Goal: Information Seeking & Learning: Check status

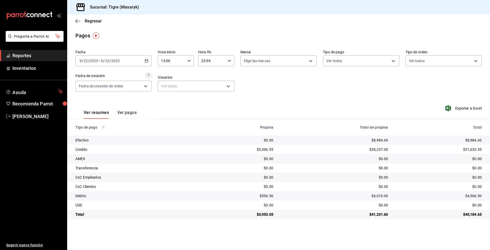
click at [190, 62] on icon "button" at bounding box center [189, 61] width 4 height 4
click at [169, 75] on span "13" at bounding box center [167, 74] width 10 height 4
click at [230, 60] on div at bounding box center [245, 125] width 490 height 250
click at [229, 60] on icon "button" at bounding box center [230, 61] width 4 height 4
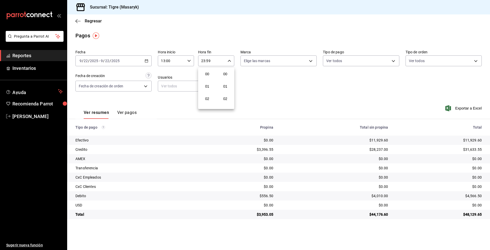
scroll to position [702, 0]
click at [208, 61] on div at bounding box center [245, 125] width 490 height 250
click at [390, 63] on body "Pregunta a Parrot AI Reportes Inventarios Ayuda Recomienda Parrot Tigre Masaryk…" at bounding box center [245, 125] width 490 height 250
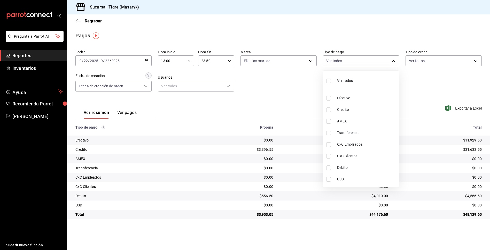
click at [328, 79] on input "checkbox" at bounding box center [328, 81] width 5 height 5
checkbox input "true"
type input "68cfb1b9-f6b2-44be-9d19-cf144159f8e2,563f51c4-7c0d-43b6-837e-e895ac41548e,d9472…"
checkbox input "true"
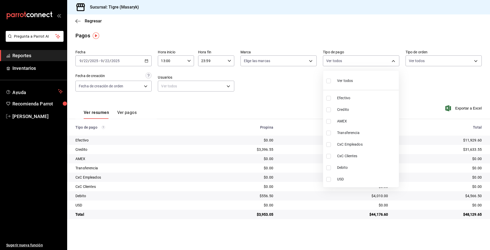
checkbox input "true"
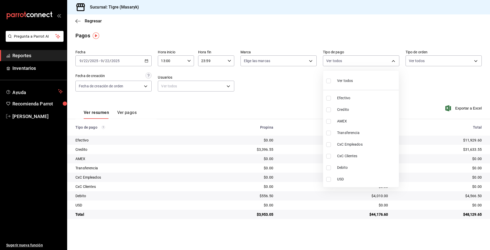
checkbox input "true"
click at [284, 82] on div at bounding box center [245, 125] width 490 height 250
click at [394, 60] on body "Pregunta a Parrot AI Reportes Inventarios Ayuda Recomienda Parrot Tigre [PERSON…" at bounding box center [245, 125] width 490 height 250
click at [327, 82] on input "checkbox" at bounding box center [328, 81] width 5 height 5
checkbox input "false"
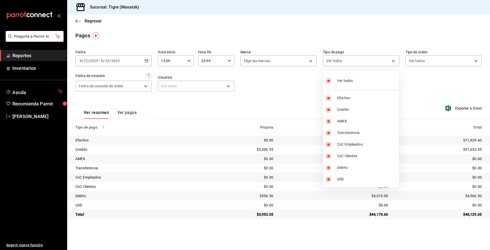
checkbox input "false"
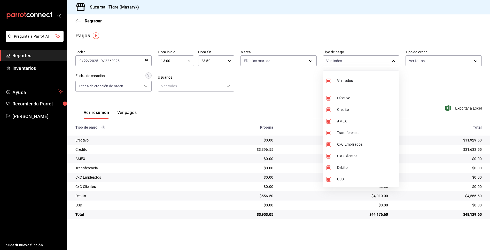
checkbox input "false"
click at [327, 82] on input "checkbox" at bounding box center [328, 81] width 5 height 5
checkbox input "true"
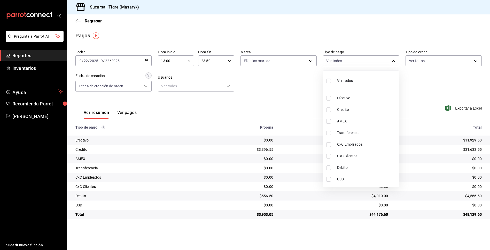
type input "68cfb1b9-f6b2-44be-9d19-cf144159f8e2,563f51c4-7c0d-43b6-837e-e895ac41548e,d9472…"
checkbox input "true"
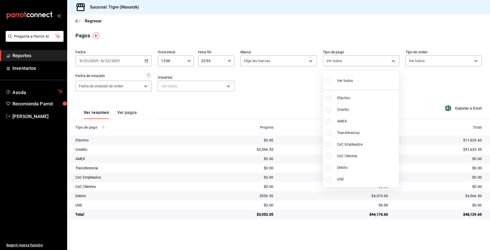
checkbox input "true"
click at [276, 82] on div at bounding box center [245, 125] width 490 height 250
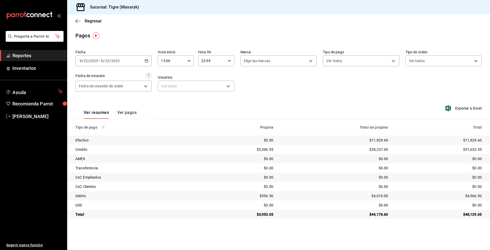
click at [227, 62] on div "23:59 Hora fin" at bounding box center [216, 61] width 36 height 11
click at [208, 104] on span "23" at bounding box center [207, 103] width 10 height 4
click at [303, 68] on div at bounding box center [245, 125] width 490 height 250
click at [390, 62] on body "Pregunta a Parrot AI Reportes Inventarios Ayuda Recomienda Parrot Tigre [PERSON…" at bounding box center [245, 125] width 490 height 250
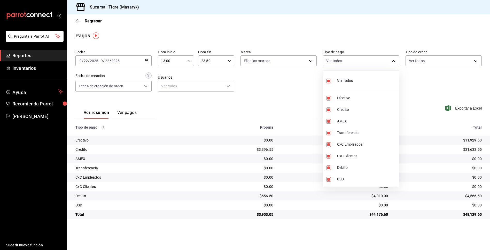
click at [326, 82] on li "Ver todos" at bounding box center [361, 80] width 76 height 15
checkbox input "false"
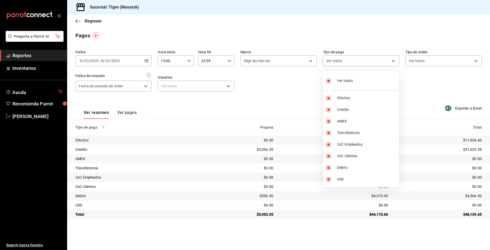
checkbox input "false"
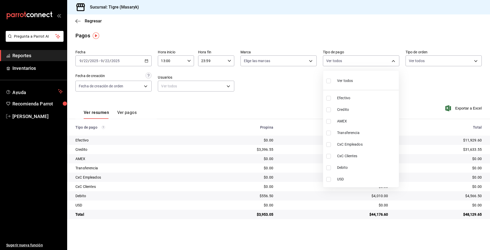
click at [330, 113] on li "Credito" at bounding box center [361, 110] width 76 height 12
type input "563f51c4-7c0d-43b6-837e-e895ac41548e"
checkbox input "true"
click at [333, 170] on li "Debito" at bounding box center [361, 168] width 76 height 12
type input "563f51c4-7c0d-43b6-837e-e895ac41548e,a8f1af16-94e3-41ee-854d-4aaa38aa7ebf"
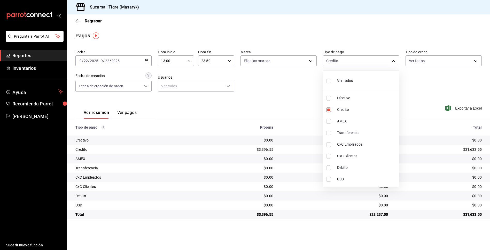
checkbox input "true"
click at [286, 104] on div at bounding box center [245, 125] width 490 height 250
click at [392, 59] on body "Pregunta a Parrot AI Reportes Inventarios Ayuda Recomienda Parrot Tigre [PERSON…" at bounding box center [245, 125] width 490 height 250
click at [328, 82] on input "checkbox" at bounding box center [328, 81] width 5 height 5
checkbox input "true"
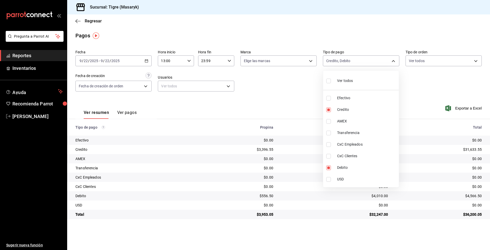
type input "68cfb1b9-f6b2-44be-9d19-cf144159f8e2,563f51c4-7c0d-43b6-837e-e895ac41548e,d9472…"
checkbox input "true"
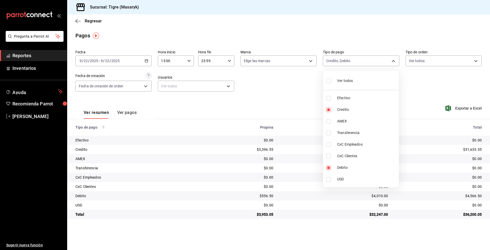
checkbox input "true"
click at [437, 97] on div at bounding box center [245, 125] width 490 height 250
click at [387, 60] on body "Pregunta a Parrot AI Reportes Inventarios Ayuda Recomienda Parrot Tigre [PERSON…" at bounding box center [245, 125] width 490 height 250
click at [328, 83] on input "checkbox" at bounding box center [328, 81] width 5 height 5
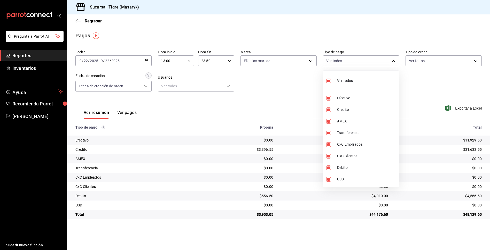
checkbox input "false"
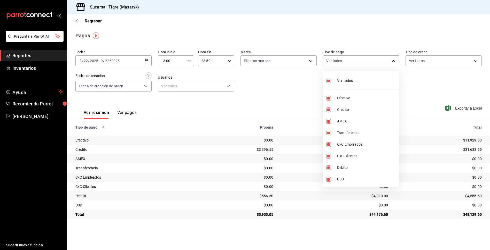
checkbox input "false"
click at [328, 83] on input "checkbox" at bounding box center [328, 81] width 5 height 5
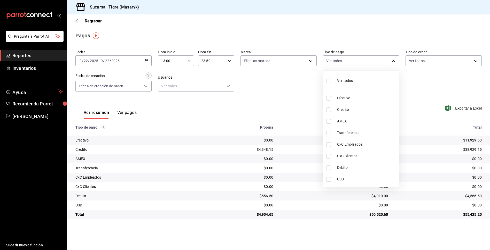
checkbox input "true"
type input "68cfb1b9-f6b2-44be-9d19-cf144159f8e2,563f51c4-7c0d-43b6-837e-e895ac41548e,d9472…"
checkbox input "true"
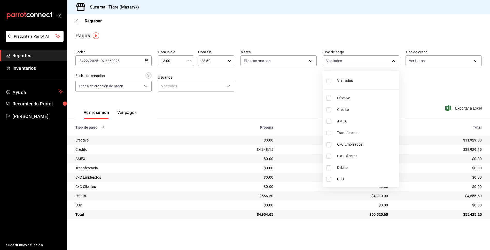
checkbox input "true"
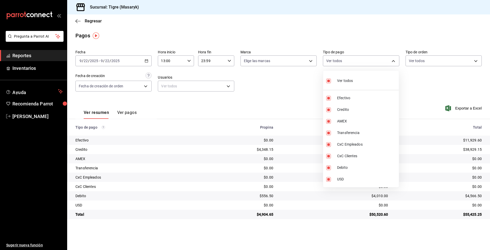
click at [408, 95] on div at bounding box center [245, 125] width 490 height 250
click at [393, 61] on body "Pregunta a Parrot AI Reportes Inventarios Ayuda Recomienda Parrot Tigre [PERSON…" at bounding box center [245, 125] width 490 height 250
click at [186, 61] on div at bounding box center [245, 125] width 490 height 250
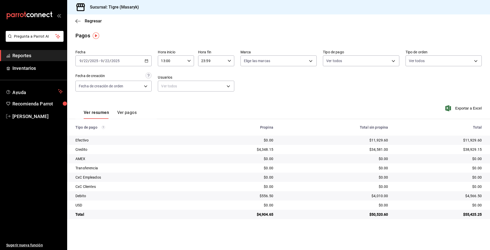
click at [186, 61] on div "13:00 Hora inicio" at bounding box center [176, 61] width 36 height 11
click at [173, 75] on button "13" at bounding box center [167, 74] width 16 height 10
click at [231, 61] on div at bounding box center [245, 125] width 490 height 250
click at [229, 62] on icon "button" at bounding box center [230, 61] width 4 height 4
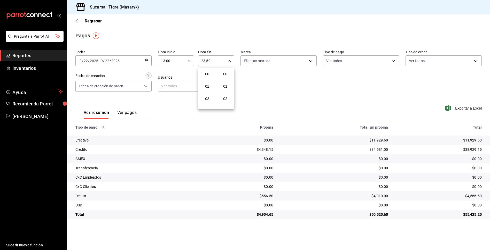
scroll to position [702, 0]
click at [207, 102] on span "23" at bounding box center [207, 103] width 10 height 4
click at [392, 63] on div at bounding box center [245, 125] width 490 height 250
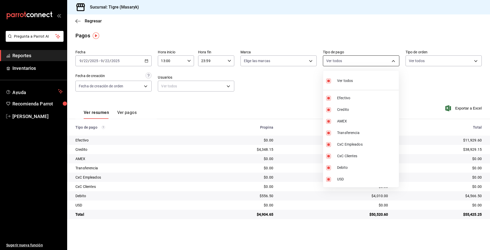
click at [392, 59] on body "Pregunta a Parrot AI Reportes Inventarios Ayuda Recomienda Parrot Tigre [PERSON…" at bounding box center [245, 125] width 490 height 250
click at [328, 79] on input "checkbox" at bounding box center [328, 81] width 5 height 5
checkbox input "false"
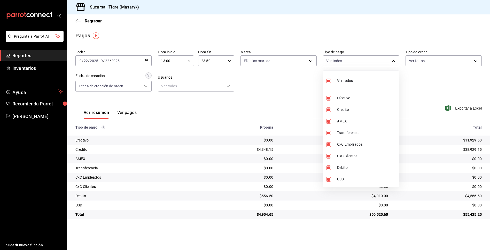
checkbox input "false"
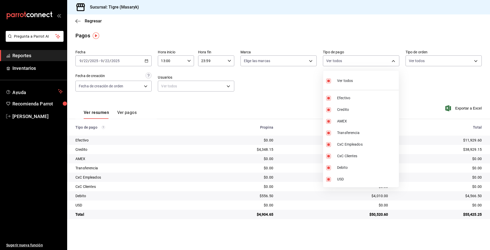
checkbox input "false"
click at [328, 79] on input "checkbox" at bounding box center [328, 81] width 5 height 5
checkbox input "true"
type input "68cfb1b9-f6b2-44be-9d19-cf144159f8e2,563f51c4-7c0d-43b6-837e-e895ac41548e,d9472…"
checkbox input "true"
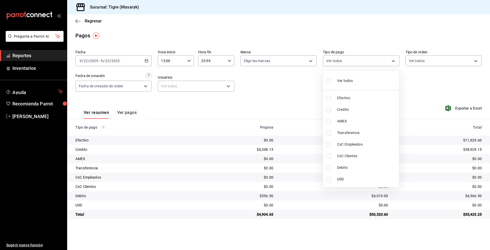
checkbox input "true"
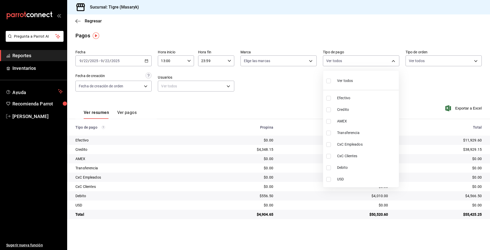
checkbox input "true"
click at [313, 84] on div at bounding box center [245, 125] width 490 height 250
